Goal: Understand process/instructions: Learn how to perform a task or action

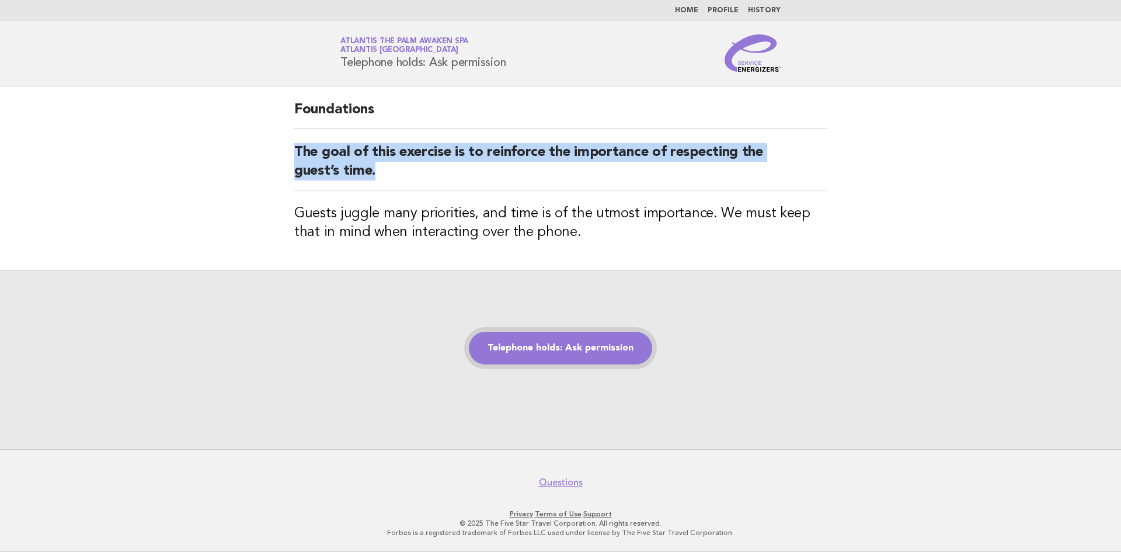
click at [542, 349] on link "Telephone holds: Ask permission" at bounding box center [560, 348] width 183 height 33
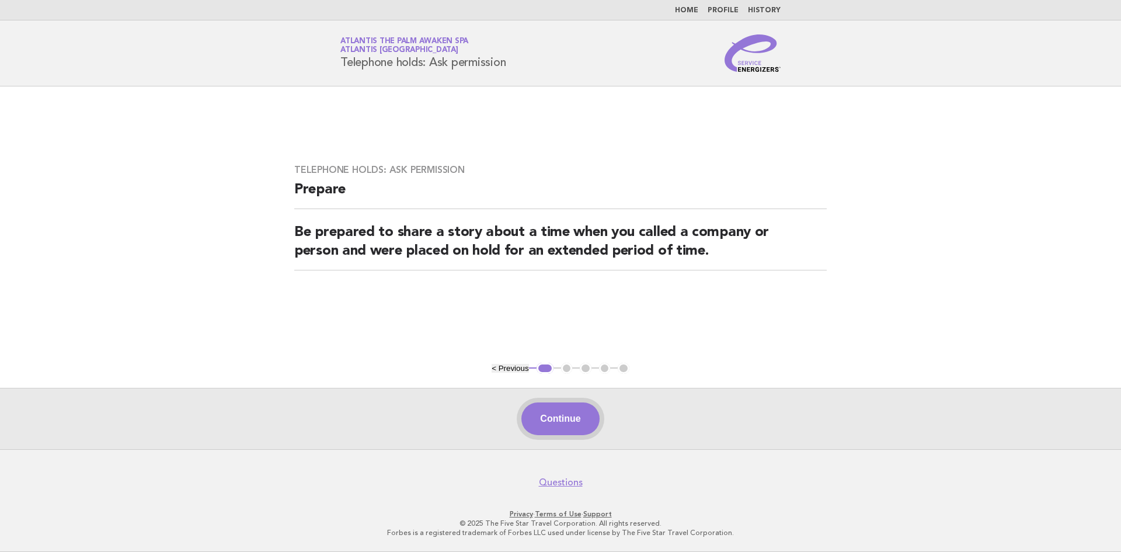
click at [558, 426] on button "Continue" at bounding box center [561, 418] width 78 height 33
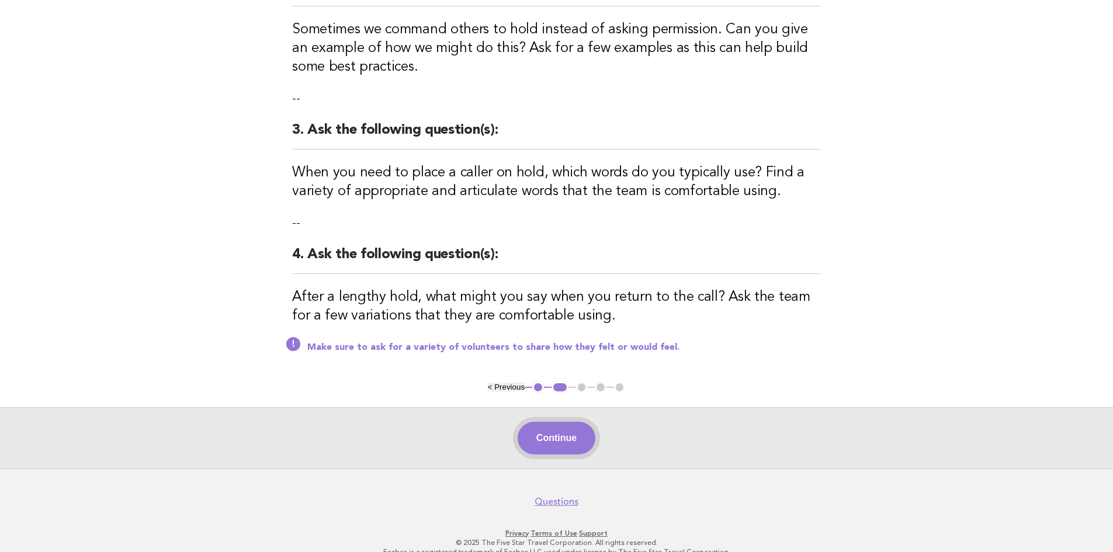
click at [563, 422] on button "Continue" at bounding box center [556, 438] width 78 height 33
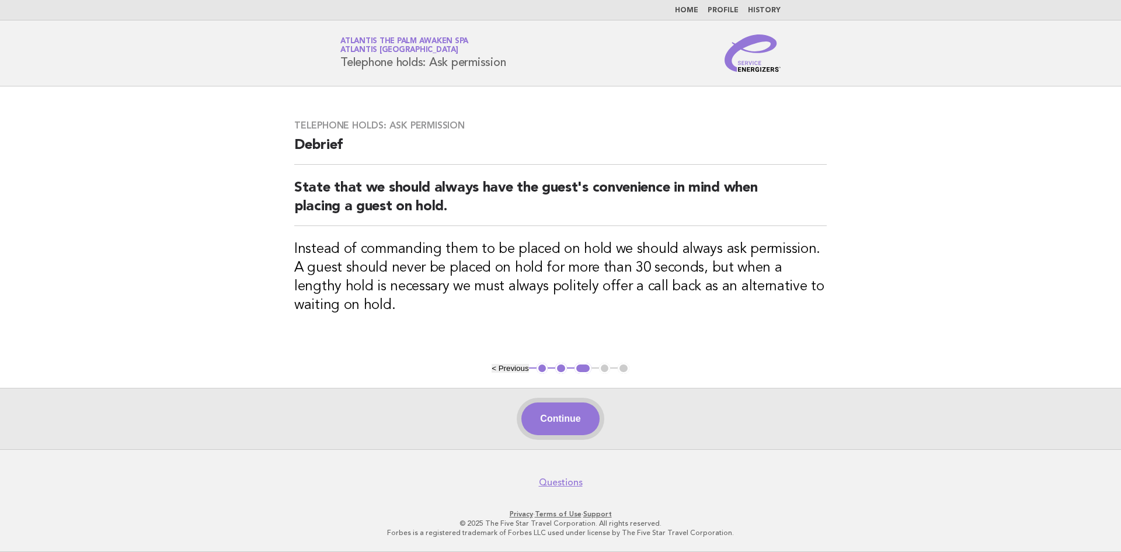
click at [563, 421] on button "Continue" at bounding box center [561, 418] width 78 height 33
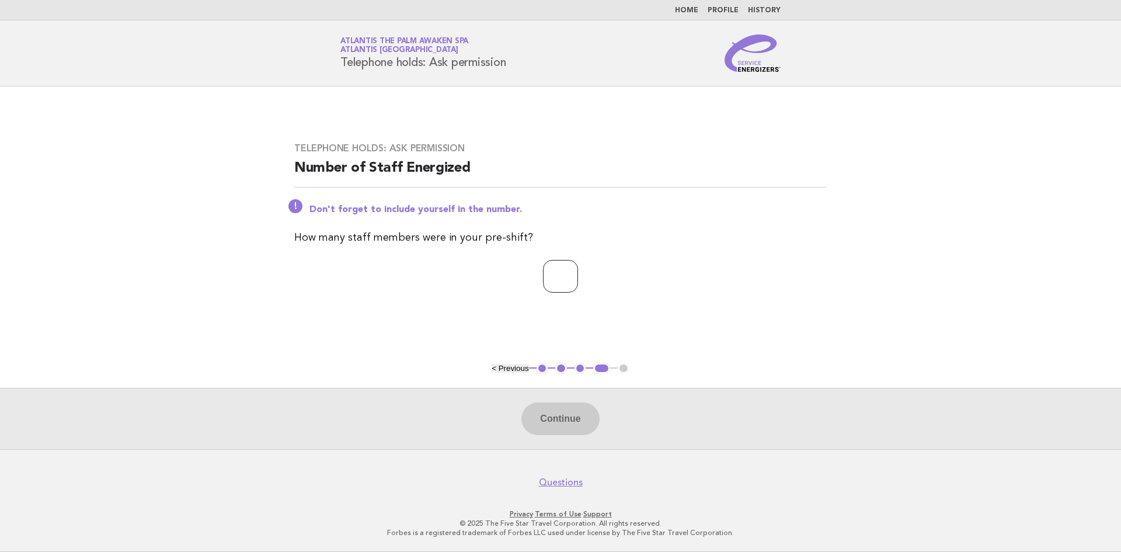
click at [571, 280] on input "number" at bounding box center [560, 276] width 35 height 33
type input "*"
click at [548, 419] on button "Continue" at bounding box center [561, 418] width 78 height 33
